Goal: Task Accomplishment & Management: Manage account settings

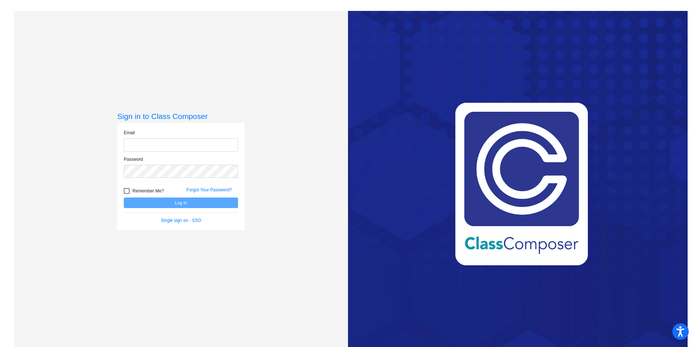
type input "[PERSON_NAME][EMAIL_ADDRESS][PERSON_NAME][DOMAIN_NAME]"
click at [126, 190] on div at bounding box center [127, 191] width 6 height 6
click at [126, 194] on input "Remember Me?" at bounding box center [126, 194] width 0 height 0
checkbox input "true"
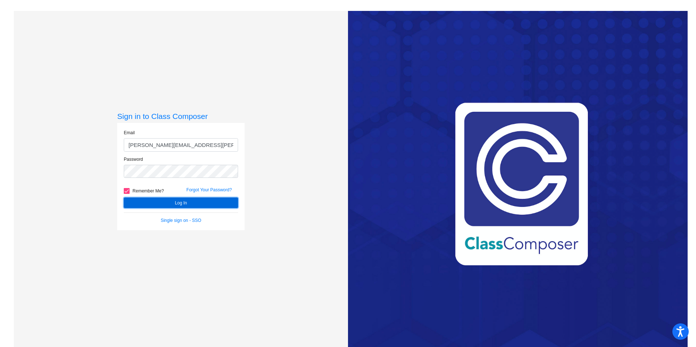
click at [142, 197] on form "Email [PERSON_NAME][EMAIL_ADDRESS][PERSON_NAME][DOMAIN_NAME] Password Remember …" at bounding box center [181, 177] width 114 height 94
click at [154, 202] on button "Log In" at bounding box center [181, 203] width 114 height 11
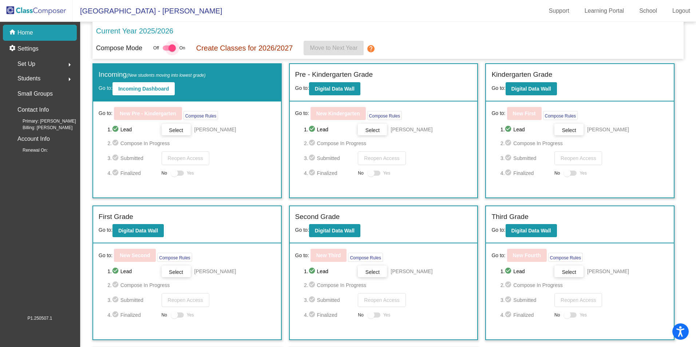
click at [172, 47] on div at bounding box center [171, 47] width 7 height 7
click at [166, 51] on input "checkbox" at bounding box center [166, 51] width 0 height 0
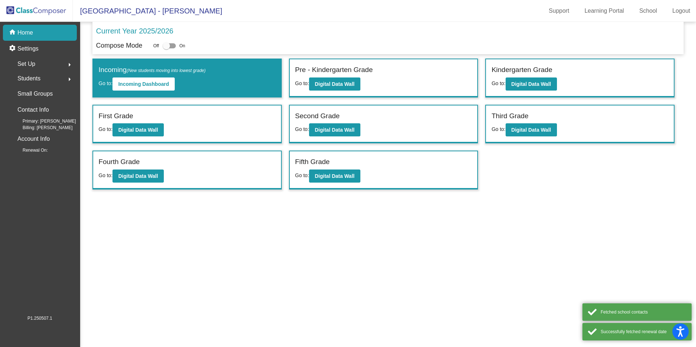
click at [164, 44] on div at bounding box center [166, 45] width 7 height 7
click at [166, 48] on input "checkbox" at bounding box center [166, 48] width 0 height 0
checkbox input "true"
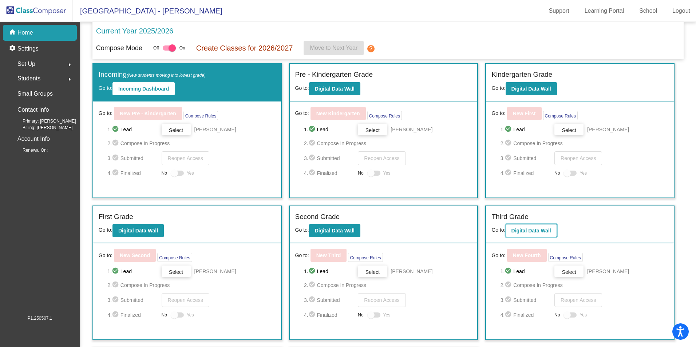
click at [523, 231] on b "Digital Data Wall" at bounding box center [531, 231] width 40 height 6
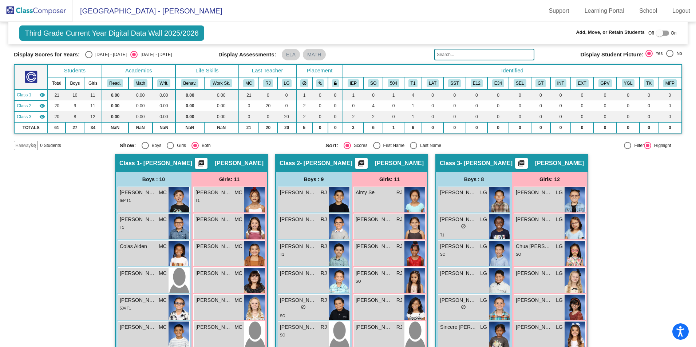
scroll to position [28, 0]
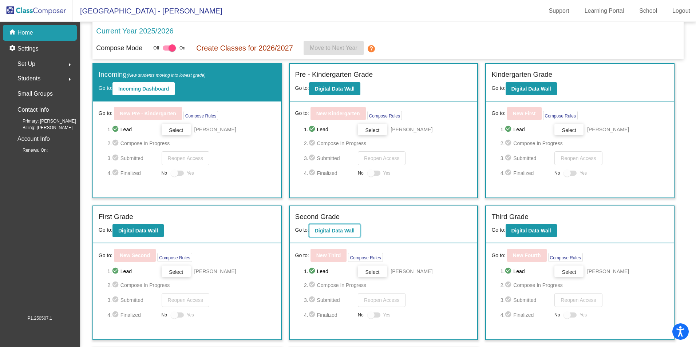
click at [339, 227] on button "Digital Data Wall" at bounding box center [334, 230] width 51 height 13
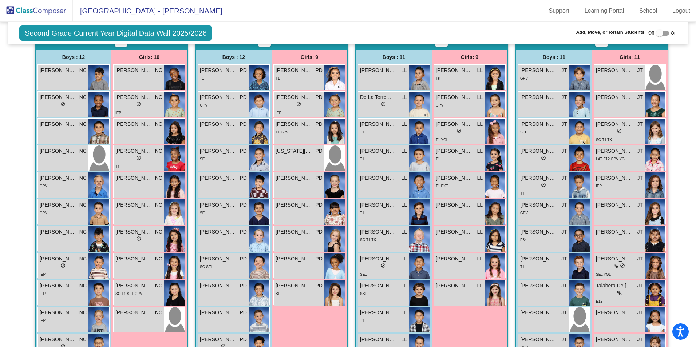
scroll to position [156, 0]
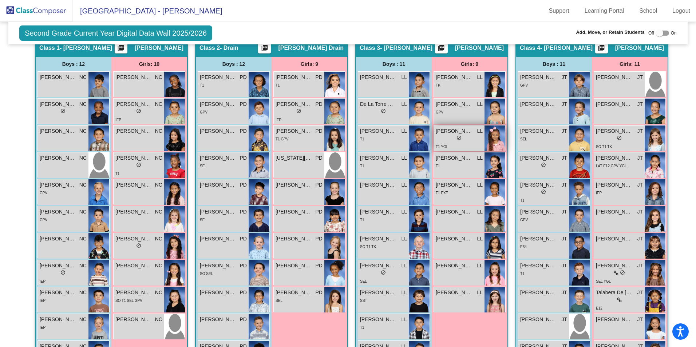
click at [461, 136] on div "lock do_not_disturb_alt" at bounding box center [459, 139] width 47 height 8
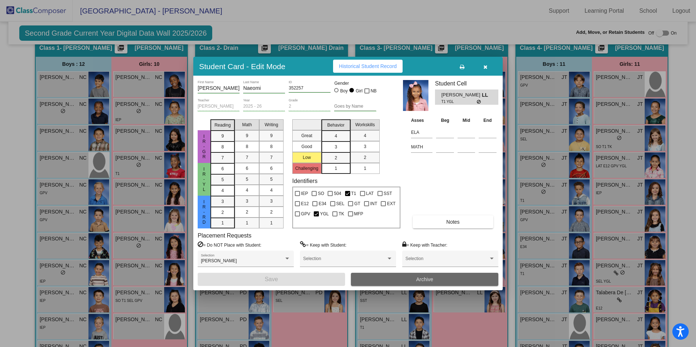
click at [435, 281] on button "Archive" at bounding box center [424, 279] width 147 height 13
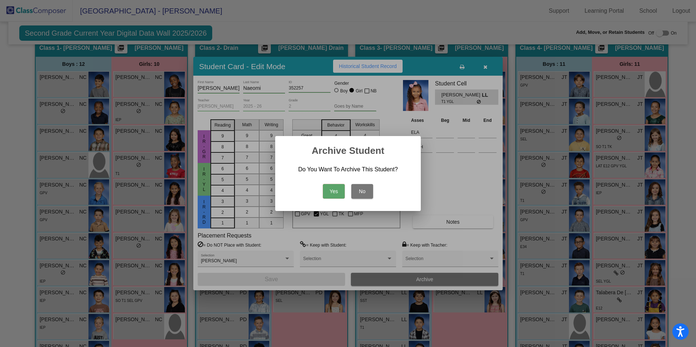
click at [332, 189] on button "Yes" at bounding box center [334, 191] width 22 height 15
